Goal: Task Accomplishment & Management: Use online tool/utility

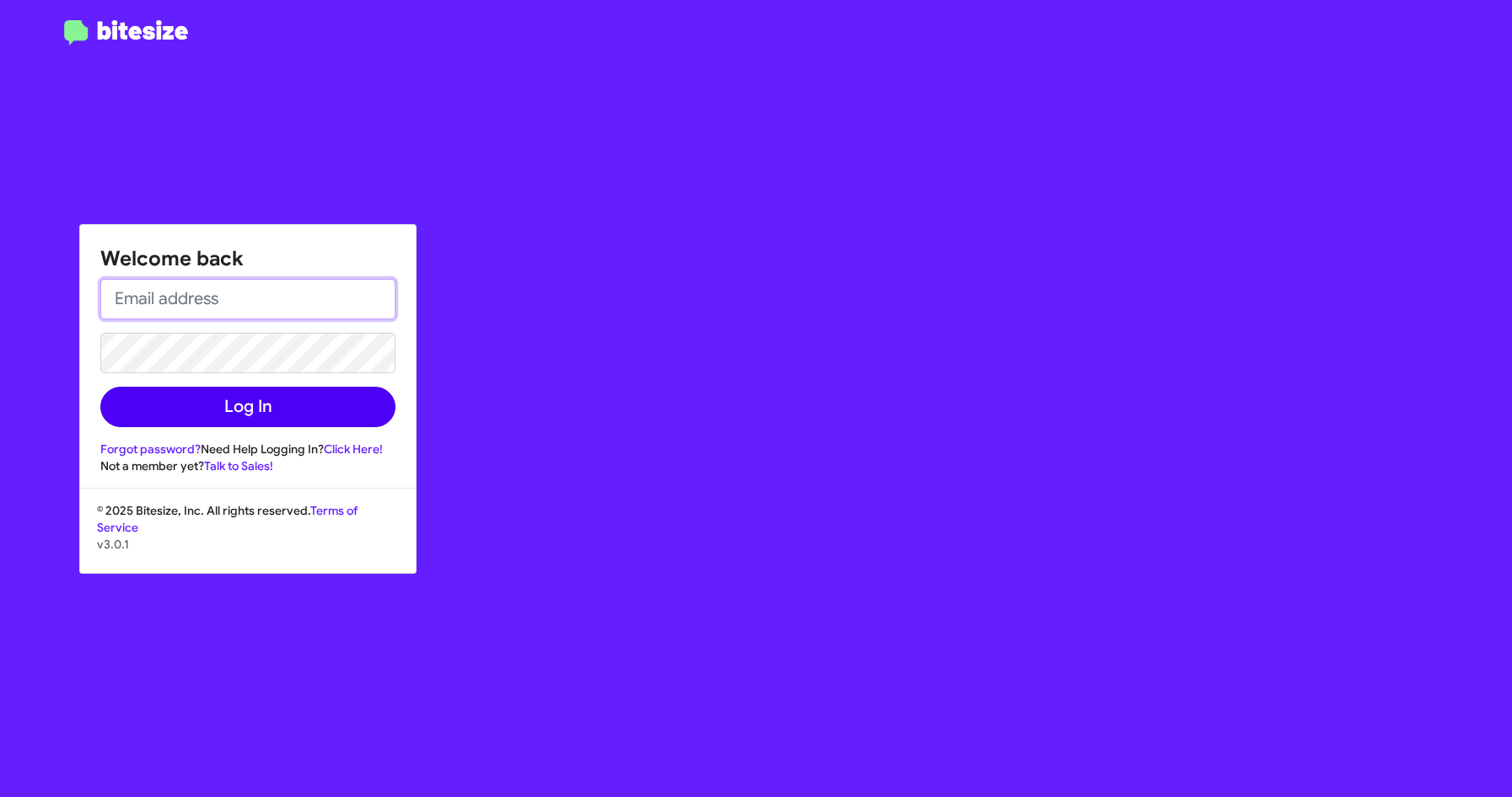
type input "[EMAIL_ADDRESS][PERSON_NAME][PERSON_NAME][DOMAIN_NAME]"
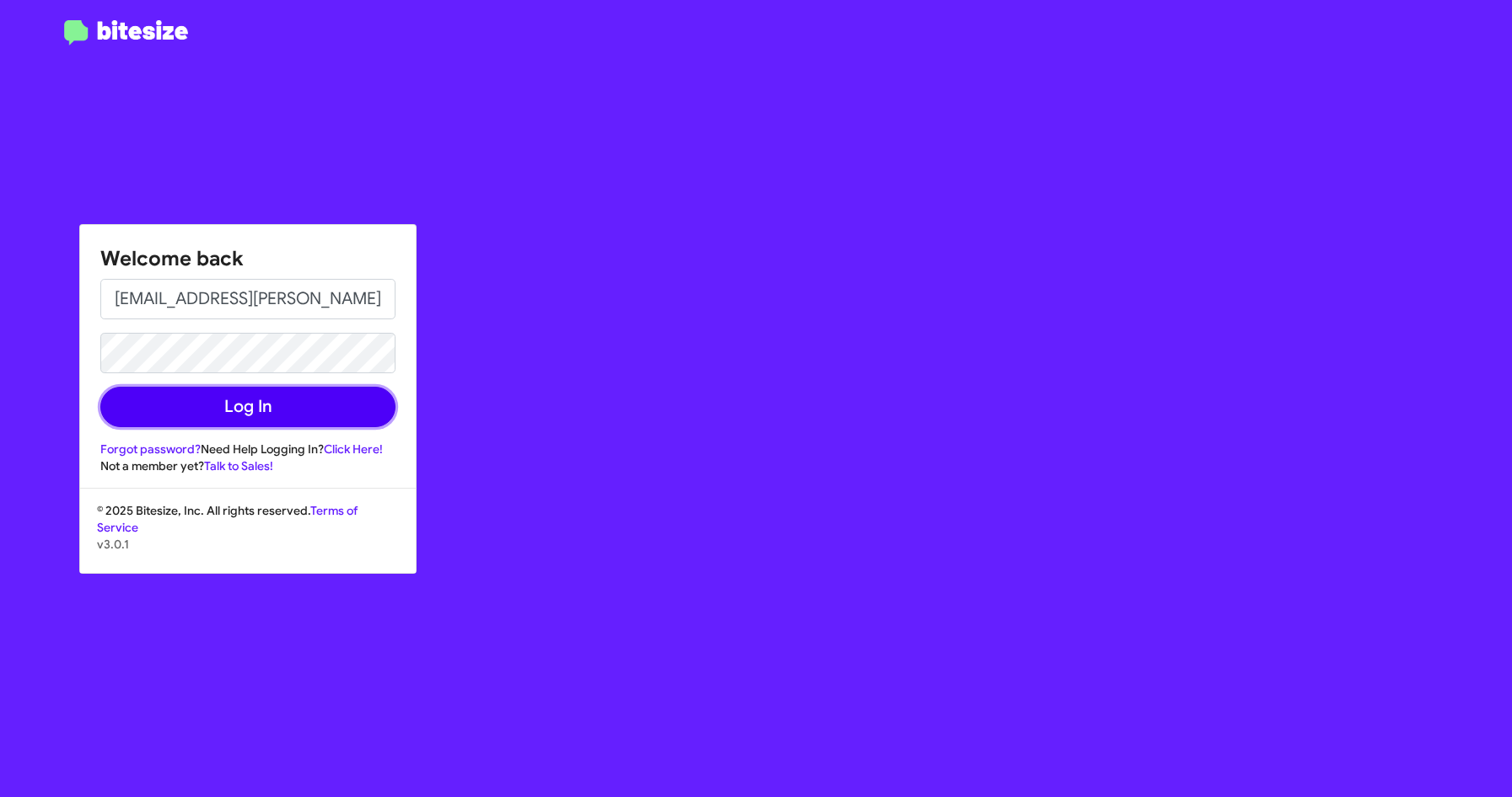
click at [217, 399] on button "Log In" at bounding box center [248, 406] width 295 height 40
